Goal: Transaction & Acquisition: Purchase product/service

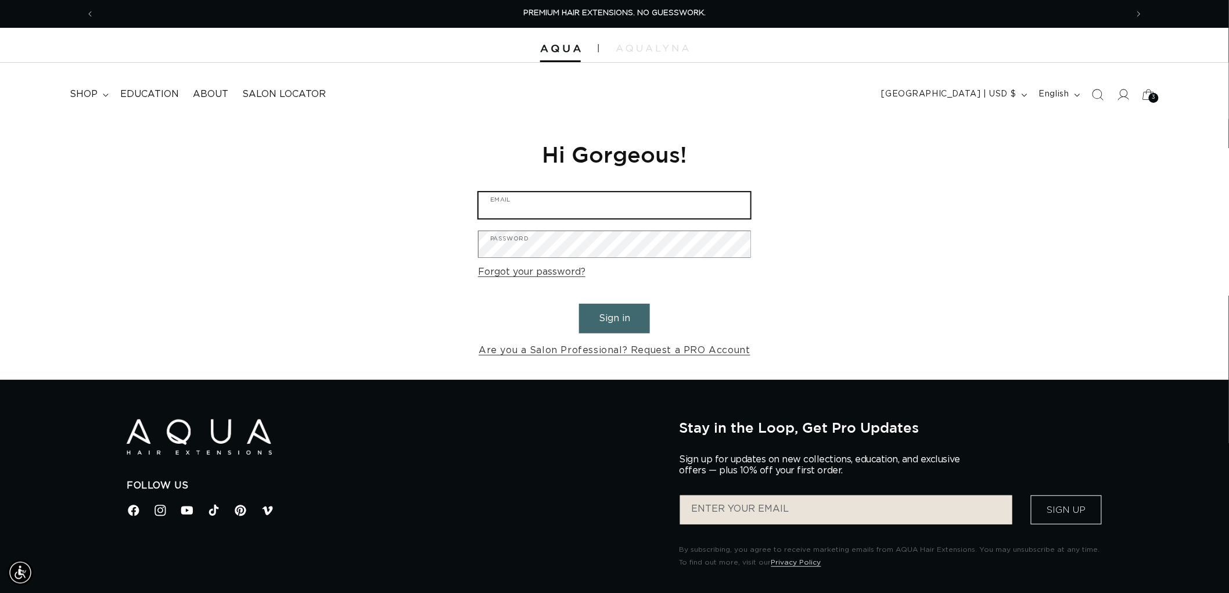
type input "graphics@pabeauty.com"
click at [625, 318] on button "Sign in" at bounding box center [614, 319] width 71 height 30
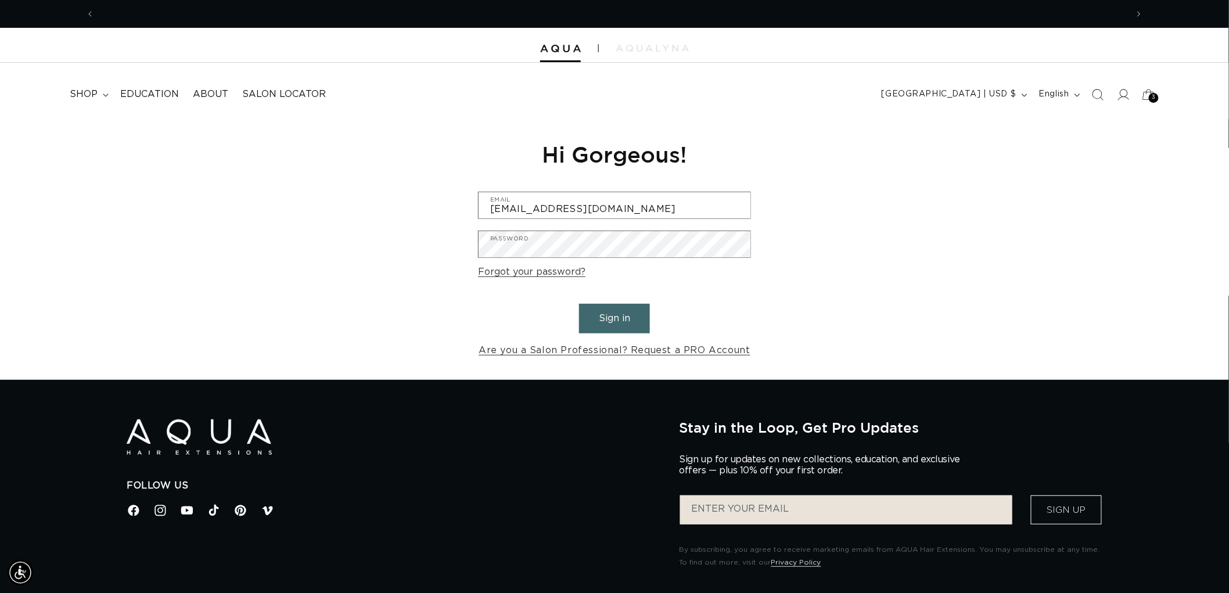
scroll to position [0, 1032]
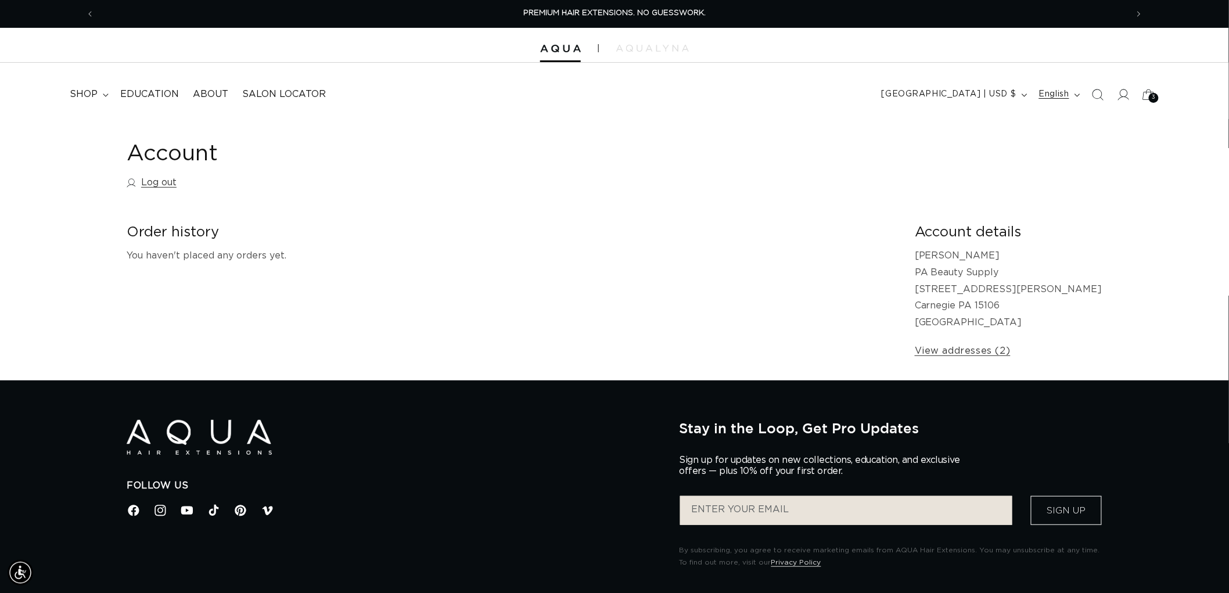
click at [1084, 88] on button "English" at bounding box center [1058, 95] width 53 height 22
click at [767, 174] on div "Account Log out" at bounding box center [615, 167] width 976 height 55
click at [1102, 92] on icon "Search" at bounding box center [1099, 95] width 12 height 12
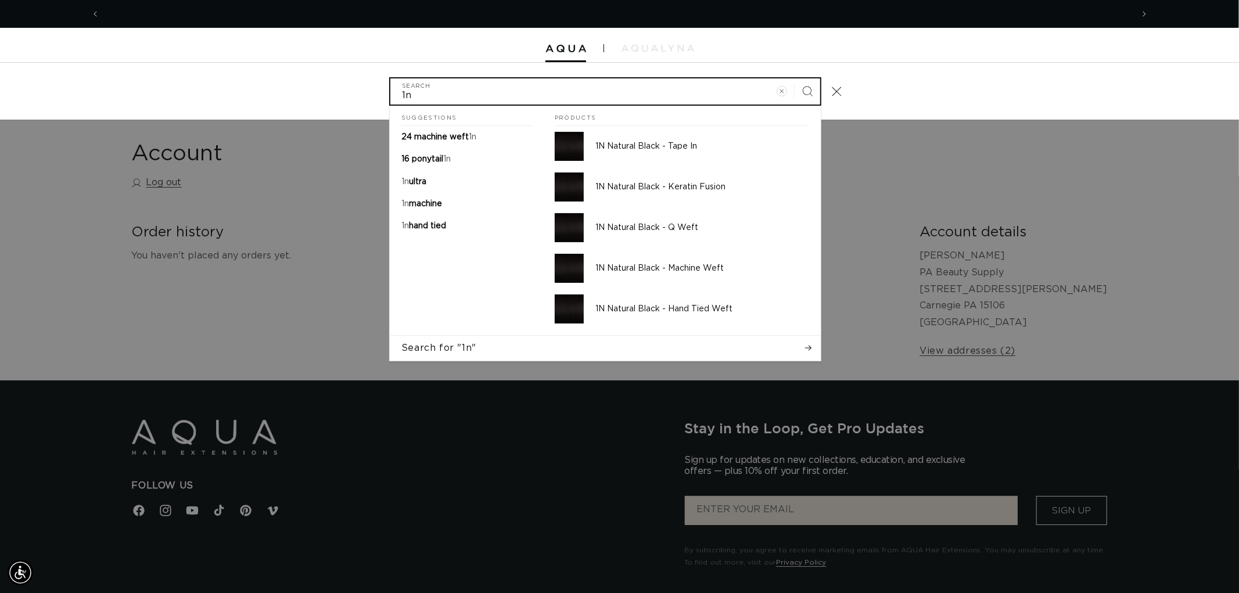
scroll to position [0, 2065]
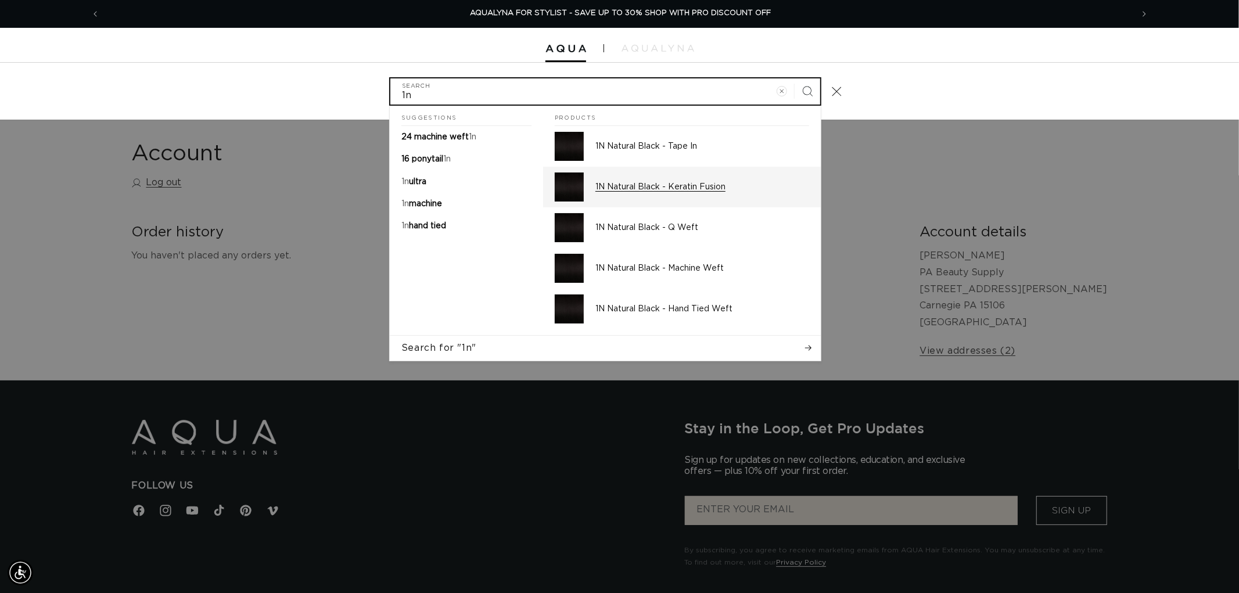
type input "1n"
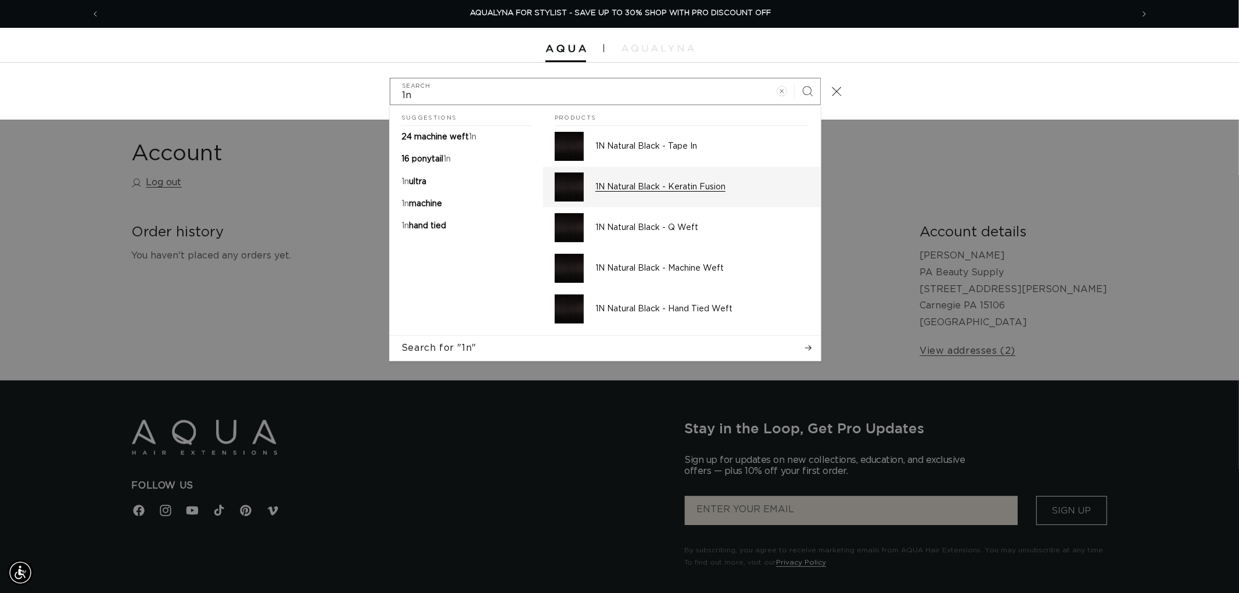
click at [701, 183] on p "1N Natural Black - Keratin Fusion" at bounding box center [702, 187] width 214 height 10
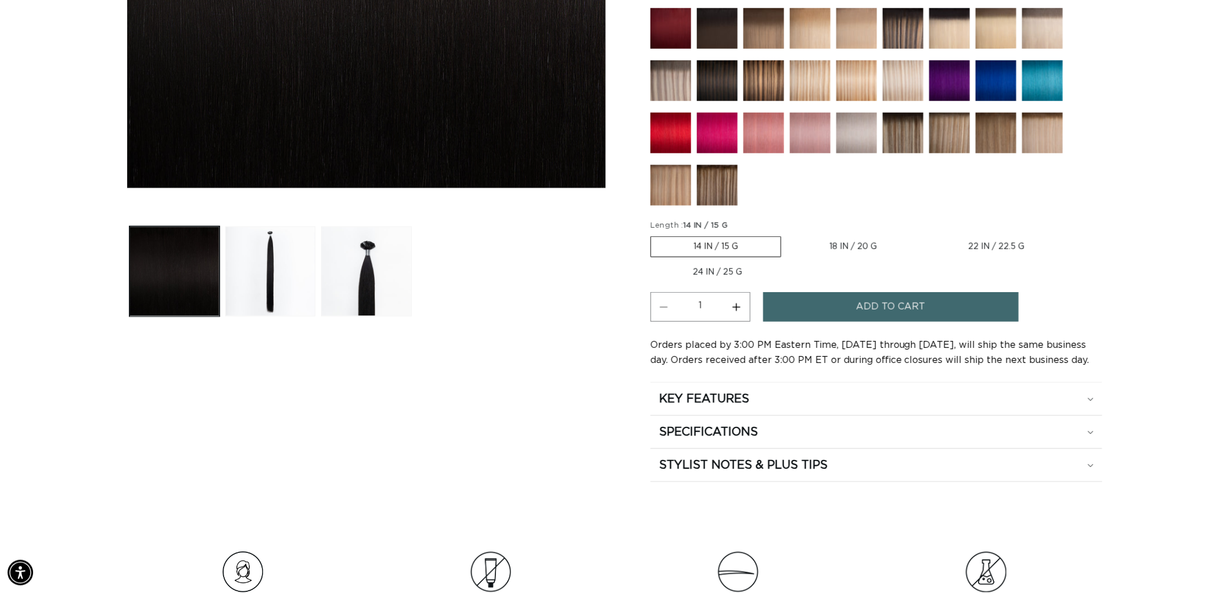
scroll to position [0, 1032]
